Goal: Download file/media

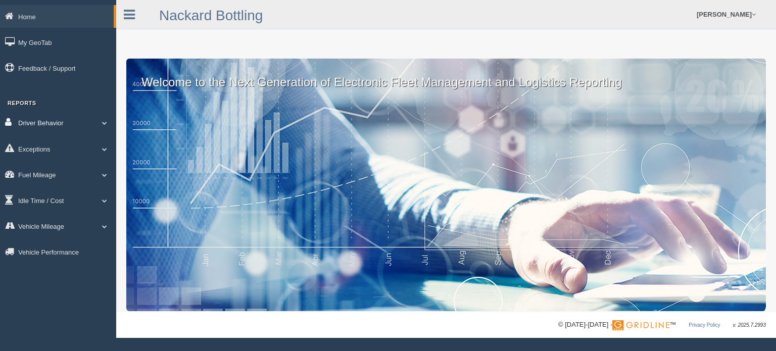
click at [75, 120] on link "Driver Behavior" at bounding box center [58, 122] width 116 height 23
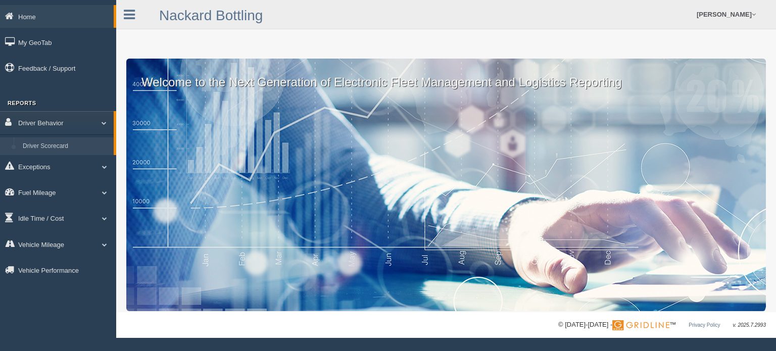
click at [79, 142] on link "Driver Scorecard" at bounding box center [66, 146] width 96 height 18
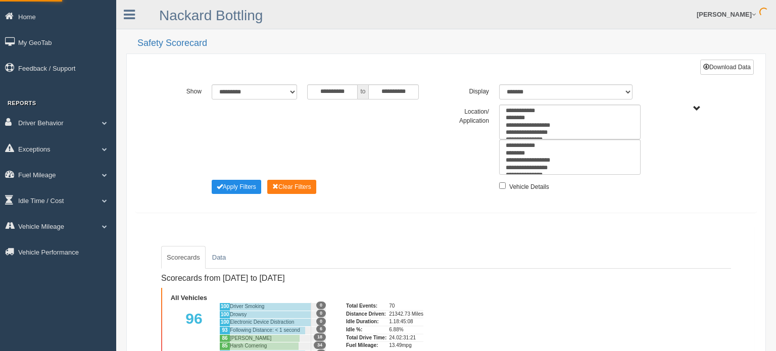
type input "*********"
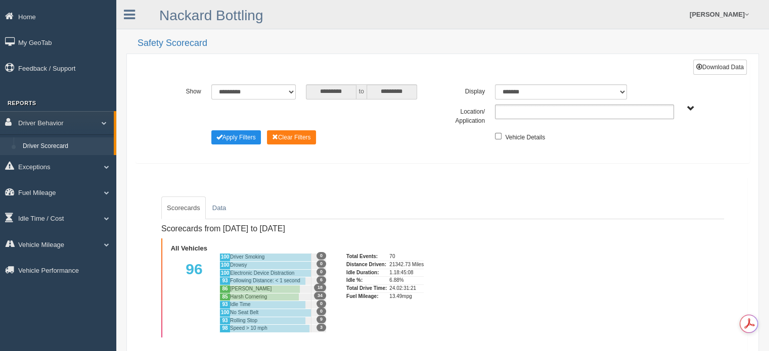
click at [525, 112] on input "text" at bounding box center [519, 112] width 43 height 13
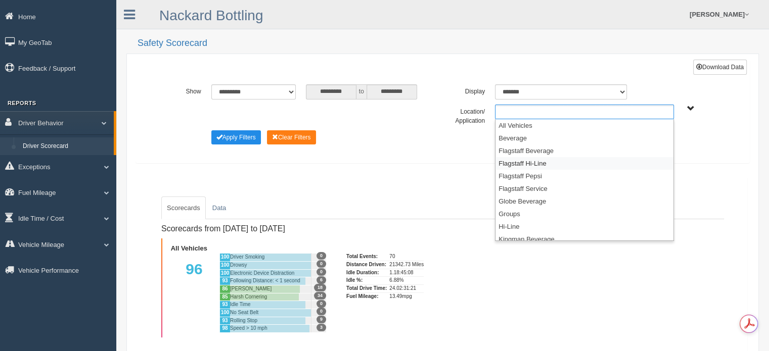
click at [521, 162] on li "Flagstaff Hi-Line" at bounding box center [584, 163] width 178 height 13
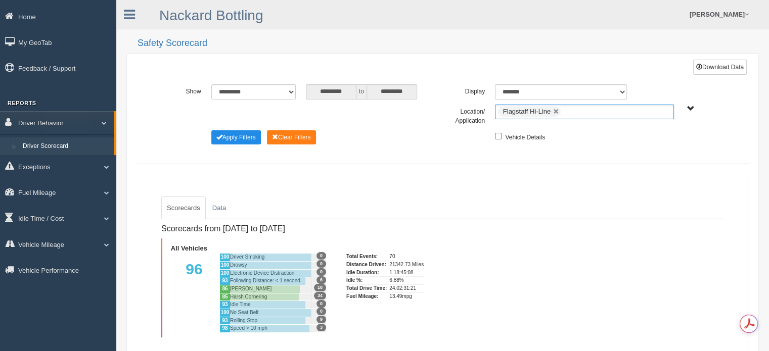
click at [576, 111] on ul "Flagstaff Hi-Line" at bounding box center [584, 112] width 179 height 15
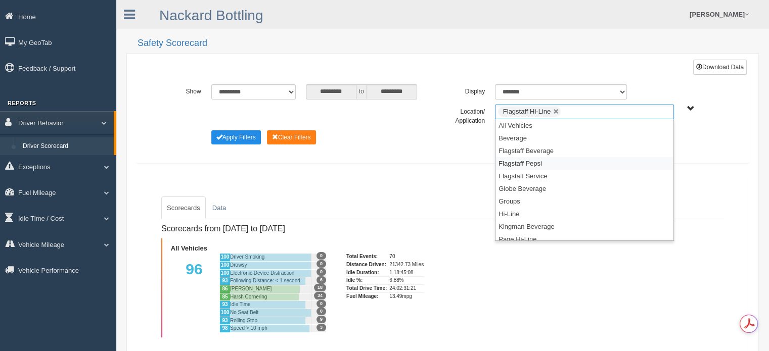
scroll to position [101, 0]
click at [541, 185] on li "Prescott Hi-Line" at bounding box center [584, 188] width 178 height 13
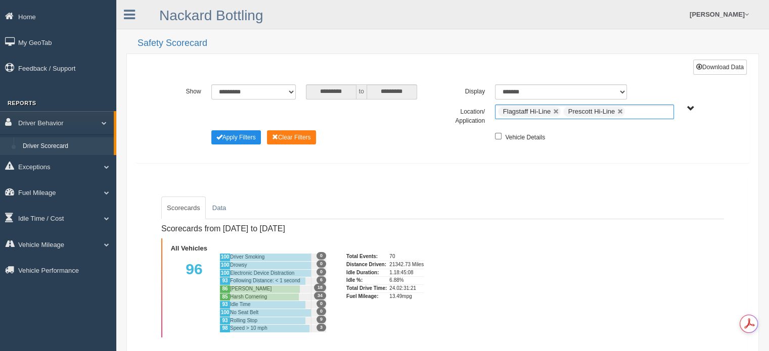
click at [641, 114] on ul "Flagstaff Hi-Line Prescott Hi-Line" at bounding box center [584, 112] width 179 height 15
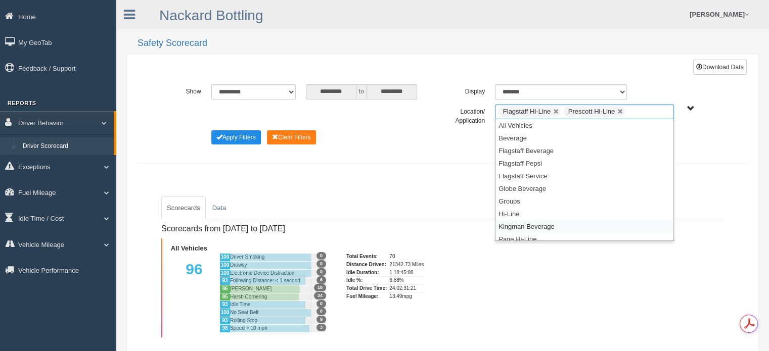
scroll to position [131, 0]
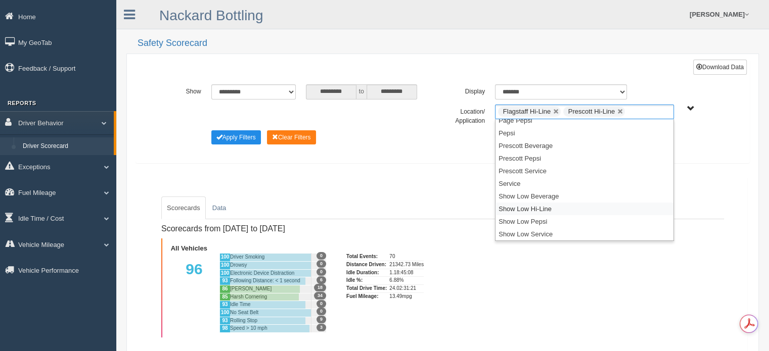
click at [561, 208] on li "Show Low Hi-Line" at bounding box center [584, 209] width 178 height 13
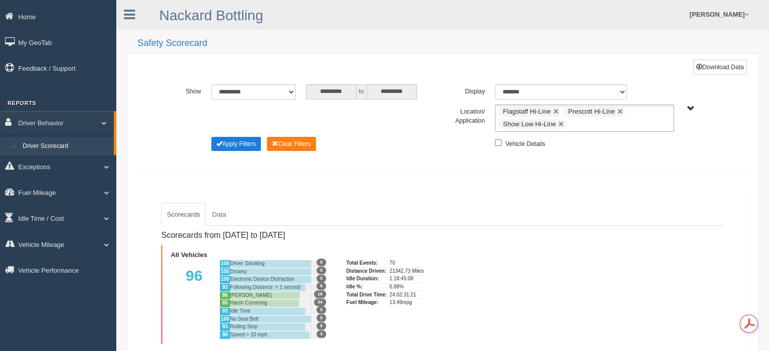
click at [250, 145] on button "Apply Filters" at bounding box center [236, 144] width 50 height 14
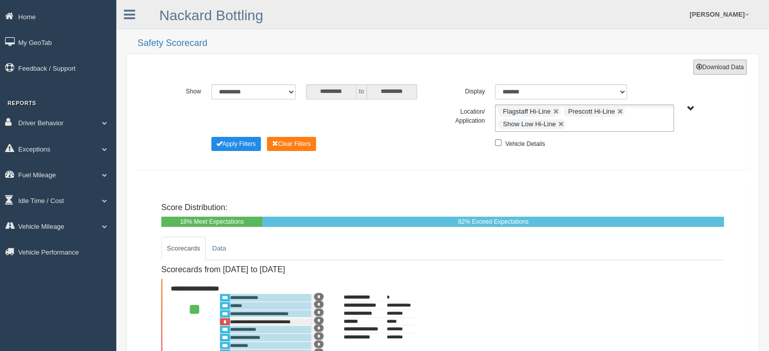
click at [720, 66] on button "Download Data" at bounding box center [720, 67] width 54 height 15
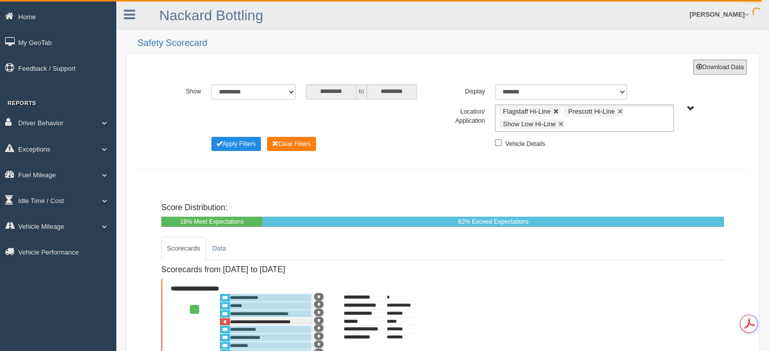
click at [555, 110] on link at bounding box center [556, 112] width 6 height 6
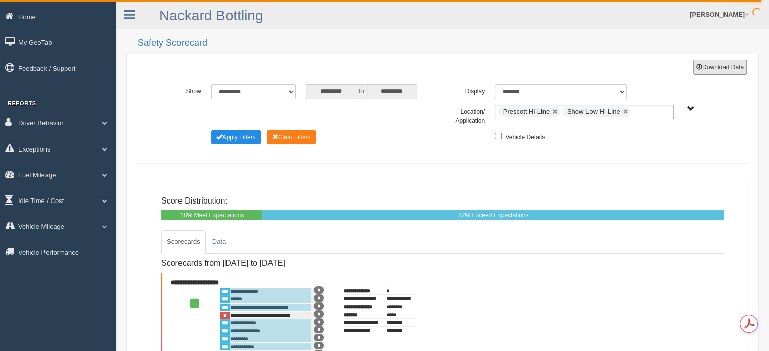
click at [555, 110] on link at bounding box center [555, 112] width 6 height 6
click at [559, 110] on link at bounding box center [561, 112] width 6 height 6
type input "**********"
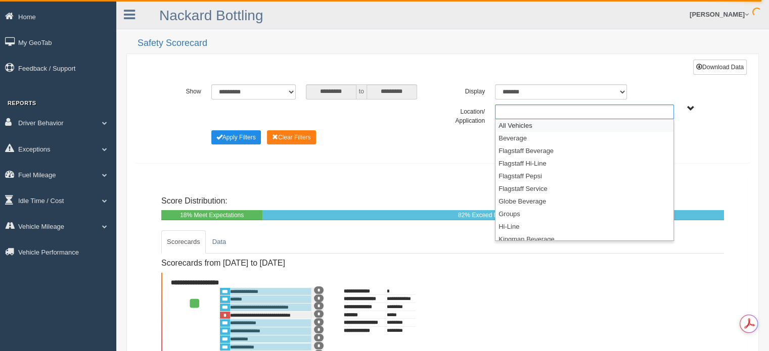
click at [544, 110] on ul at bounding box center [584, 112] width 179 height 15
click at [535, 176] on li "Flagstaff Pepsi" at bounding box center [584, 176] width 178 height 13
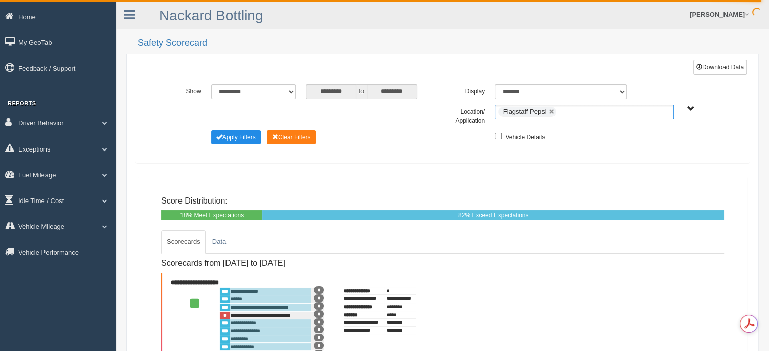
click at [577, 111] on ul "Flagstaff Pepsi" at bounding box center [584, 112] width 179 height 15
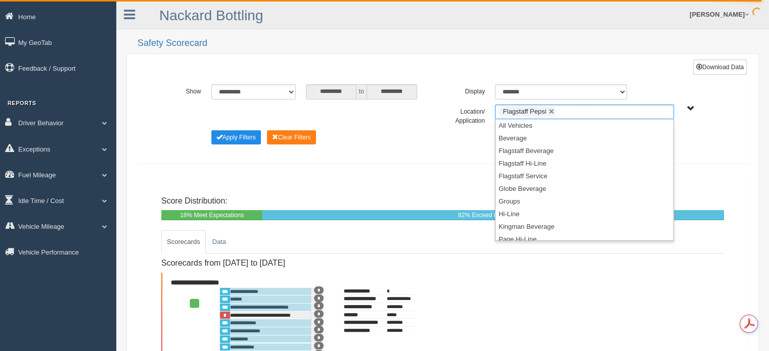
scroll to position [101, 0]
click at [539, 200] on li "Prescott Pepsi" at bounding box center [584, 201] width 178 height 13
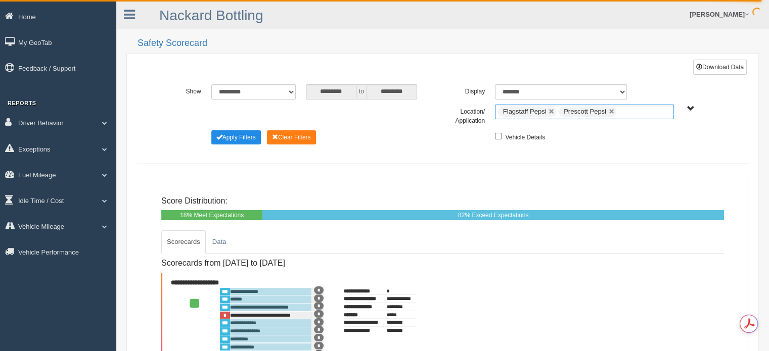
click at [635, 112] on ul "Flagstaff Pepsi Prescott Pepsi" at bounding box center [584, 112] width 179 height 15
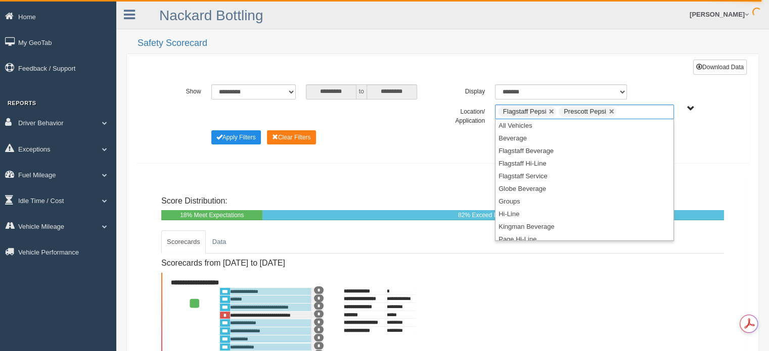
scroll to position [131, 0]
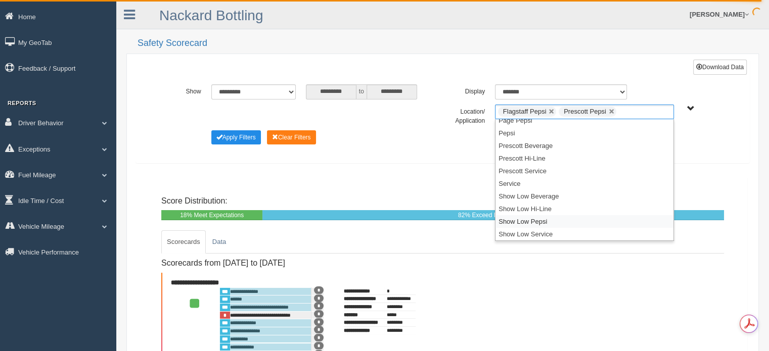
click at [534, 218] on li "Show Low Pepsi" at bounding box center [584, 221] width 178 height 13
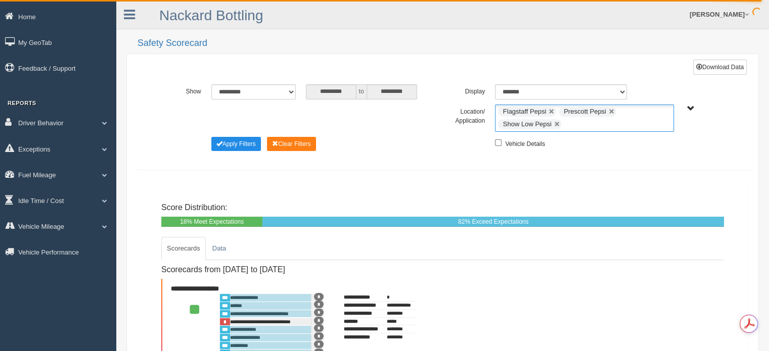
scroll to position [119, 0]
click at [250, 141] on button "Apply Filters" at bounding box center [236, 144] width 50 height 14
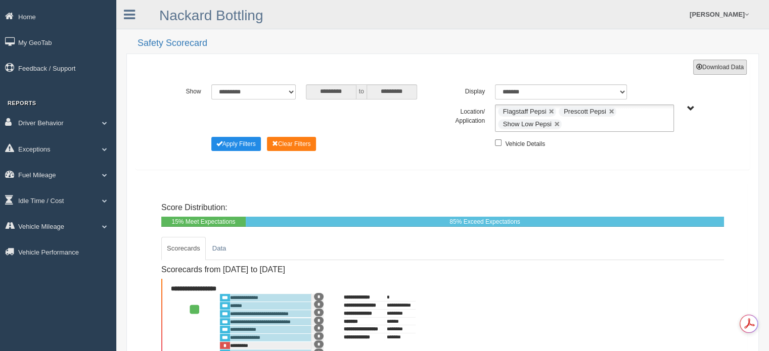
click at [716, 66] on button "Download Data" at bounding box center [720, 67] width 54 height 15
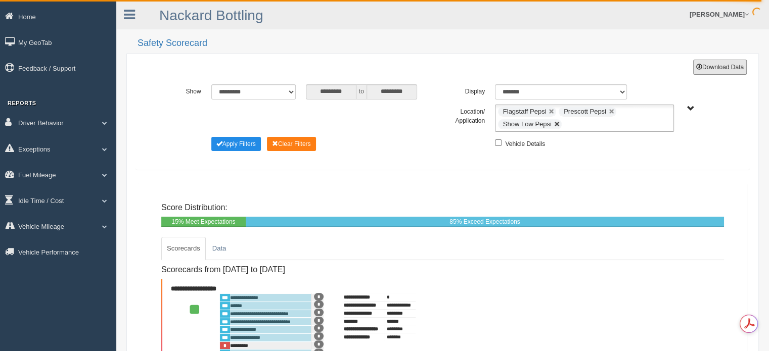
click at [556, 122] on link at bounding box center [557, 124] width 6 height 6
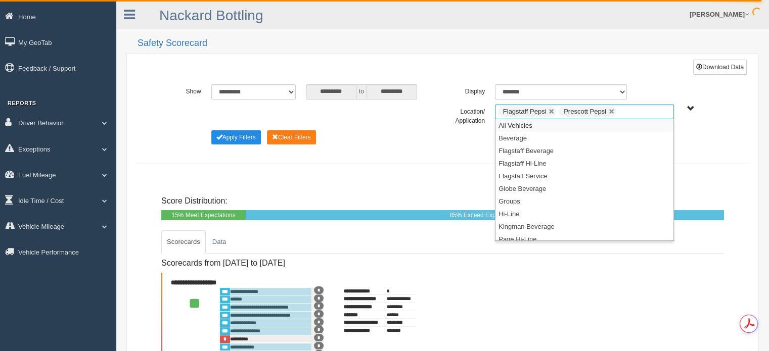
click at [546, 108] on li "Flagstaff Pepsi" at bounding box center [527, 112] width 58 height 10
click at [550, 110] on link at bounding box center [551, 112] width 6 height 6
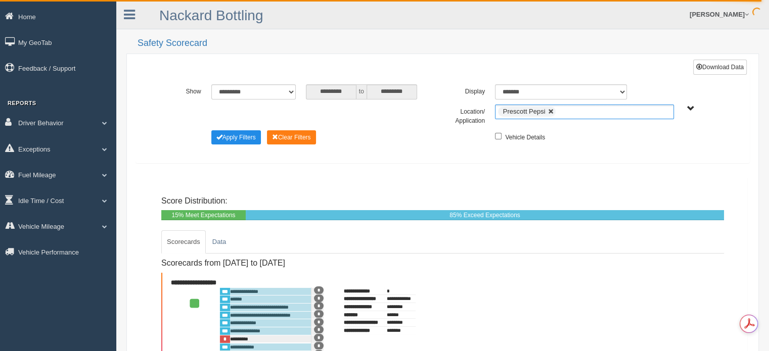
click at [550, 110] on link at bounding box center [551, 112] width 6 height 6
click at [546, 111] on ul at bounding box center [584, 112] width 179 height 15
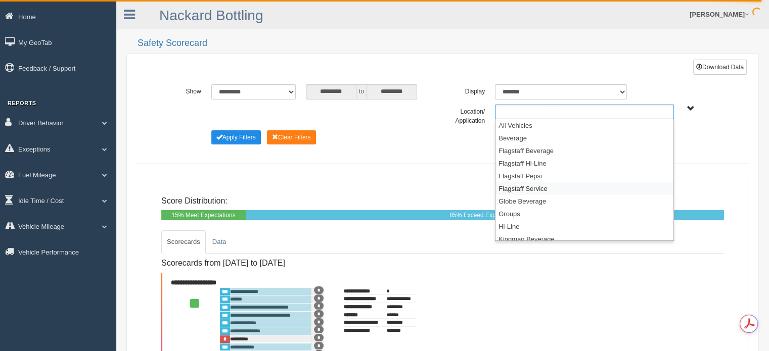
click at [530, 185] on li "Flagstaff Service" at bounding box center [584, 188] width 178 height 13
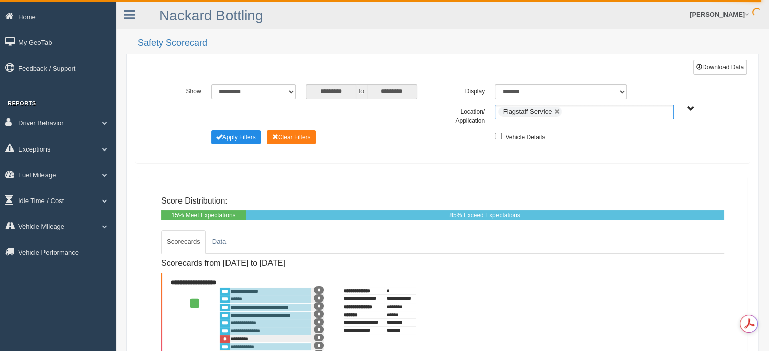
click at [578, 113] on ul "Flagstaff Service" at bounding box center [584, 112] width 179 height 15
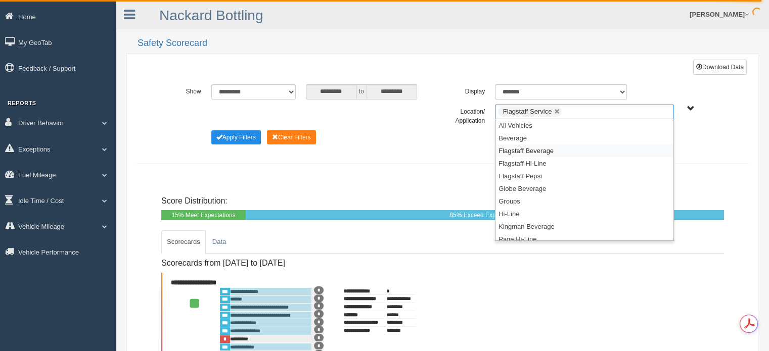
scroll to position [101, 0]
click at [542, 214] on li "Prescott Service" at bounding box center [584, 214] width 178 height 13
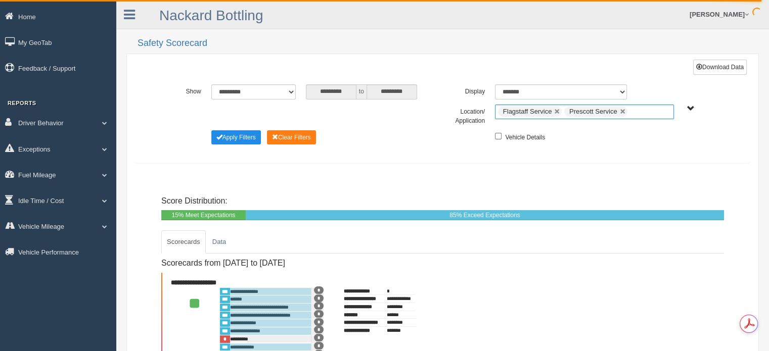
click at [637, 111] on input "text" at bounding box center [636, 112] width 13 height 13
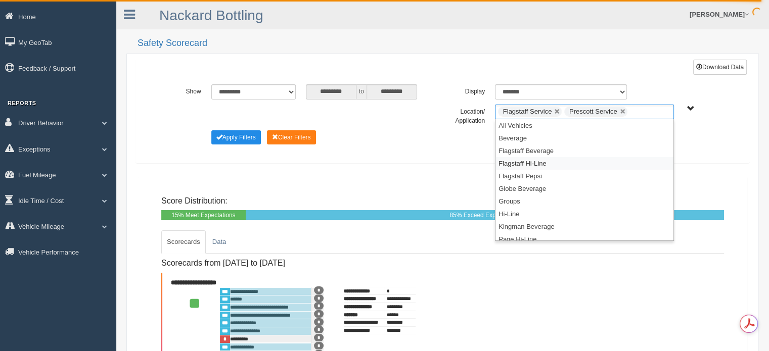
scroll to position [131, 0]
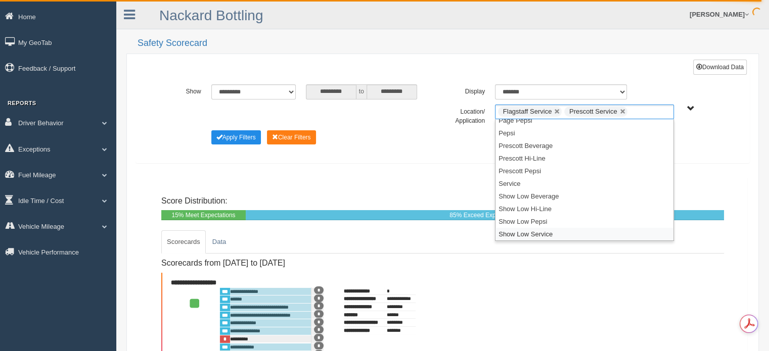
click at [536, 233] on li "Show Low Service" at bounding box center [584, 234] width 178 height 13
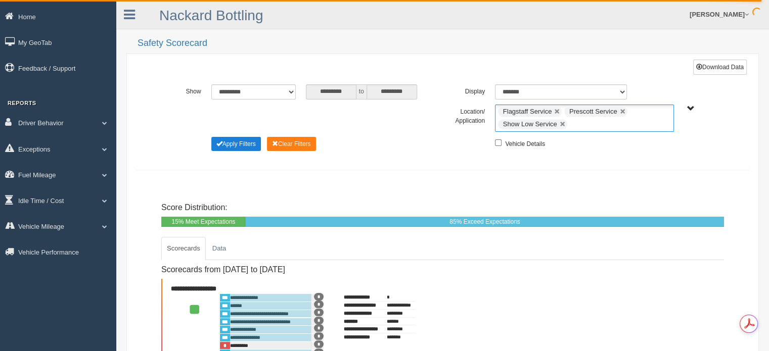
click at [247, 141] on button "Apply Filters" at bounding box center [236, 144] width 50 height 14
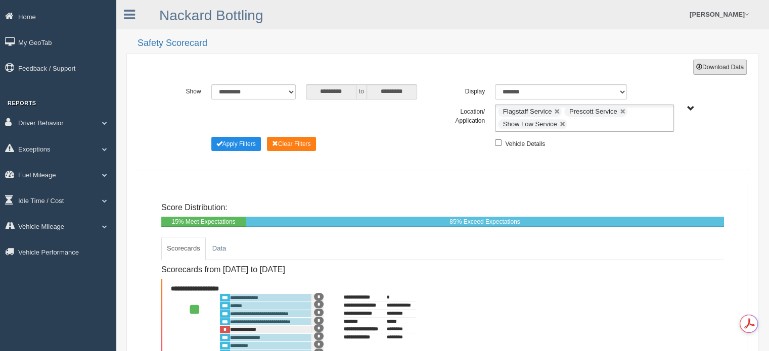
click at [715, 66] on button "Download Data" at bounding box center [720, 67] width 54 height 15
